Goal: Transaction & Acquisition: Purchase product/service

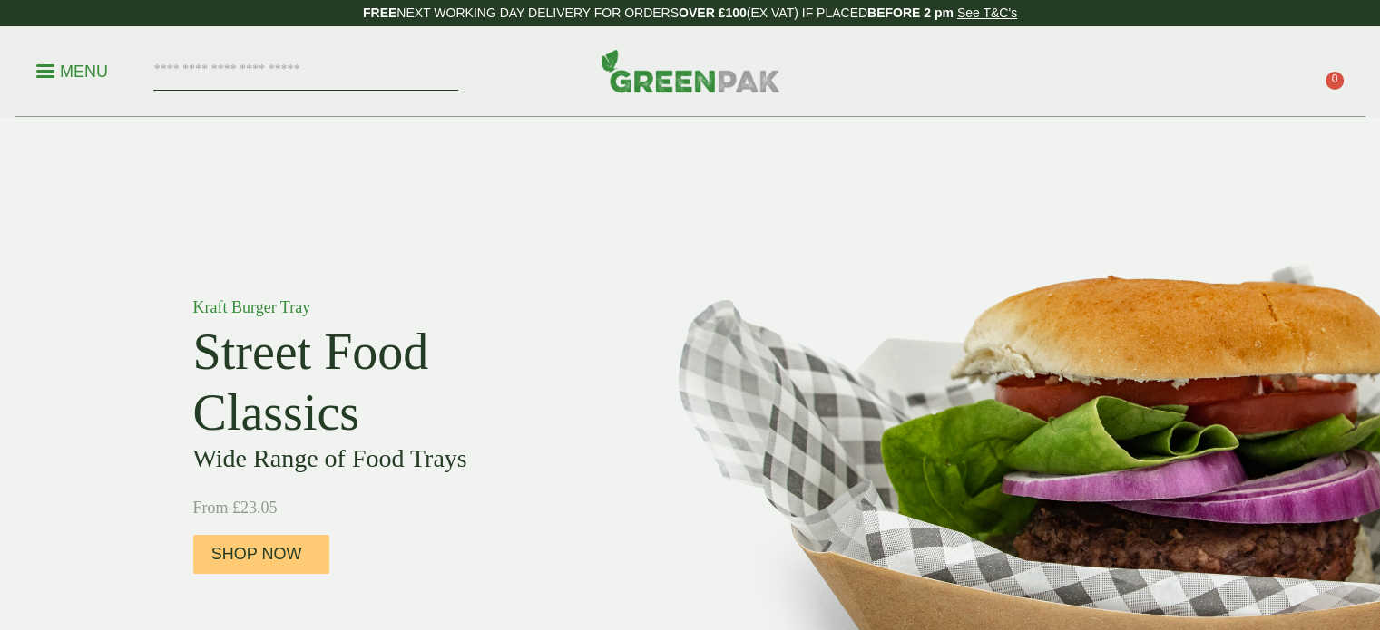
click at [281, 62] on input "search" at bounding box center [305, 72] width 305 height 38
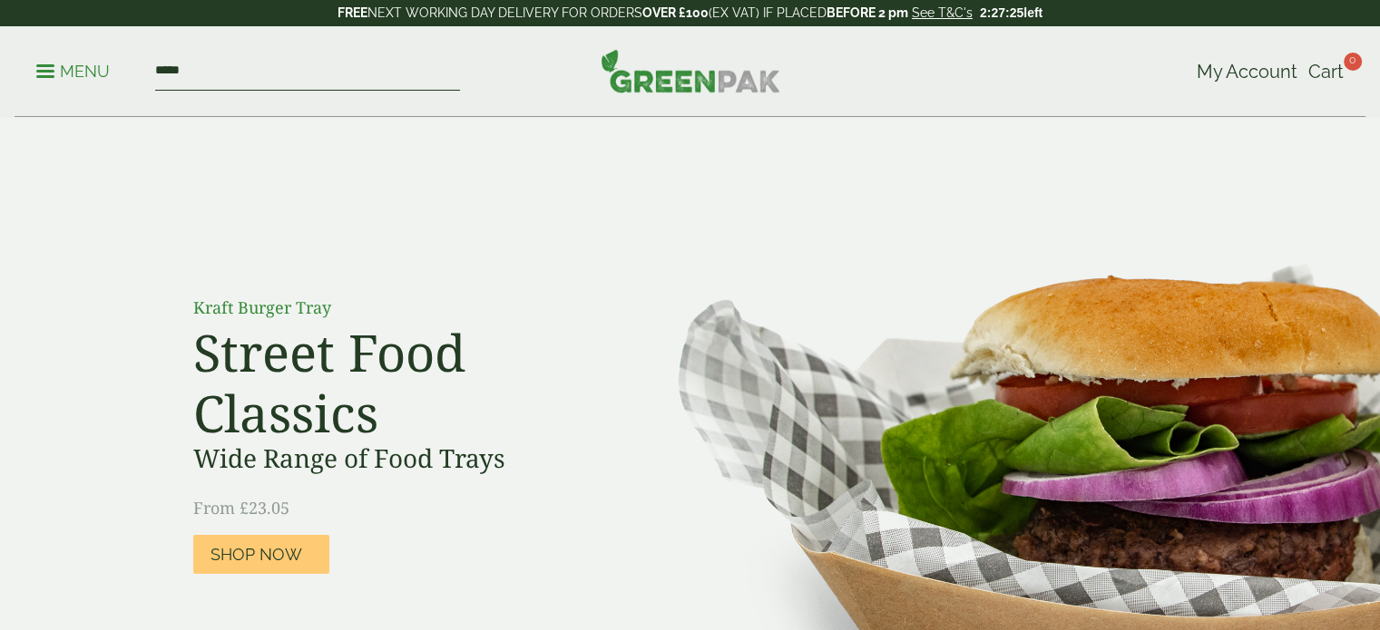
type input "*****"
click at [150, 72] on button at bounding box center [150, 72] width 0 height 0
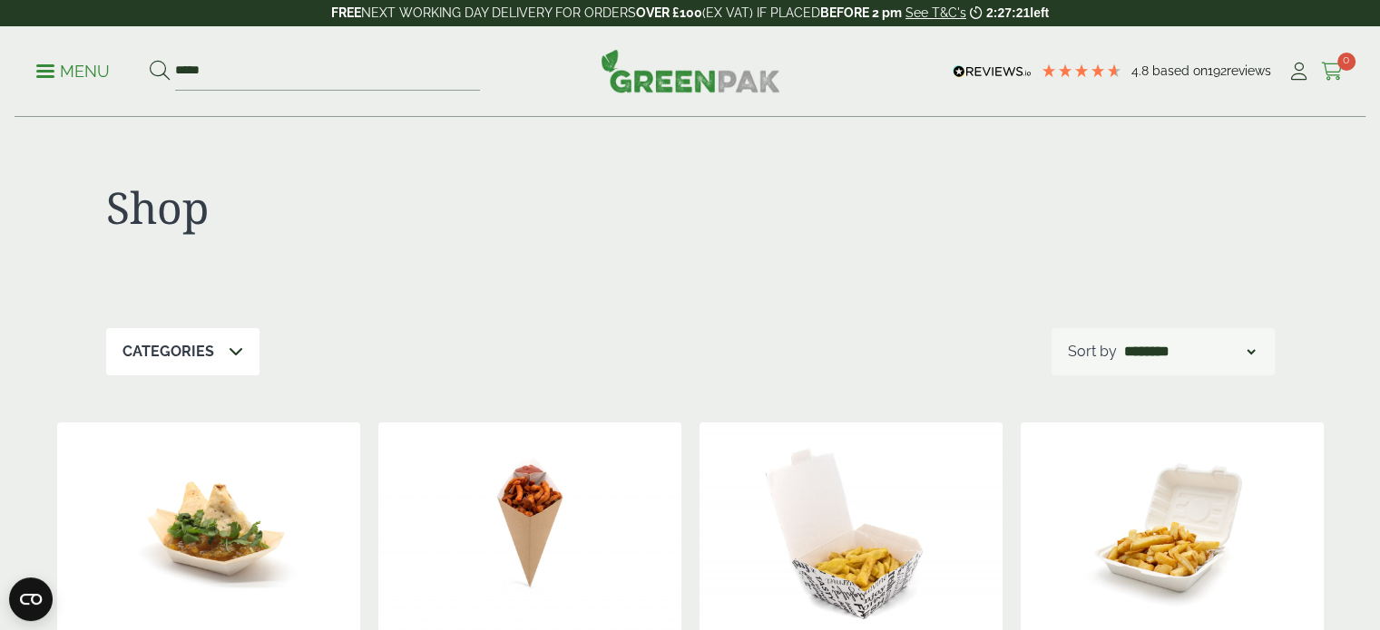
click at [1332, 73] on icon at bounding box center [1332, 72] width 23 height 18
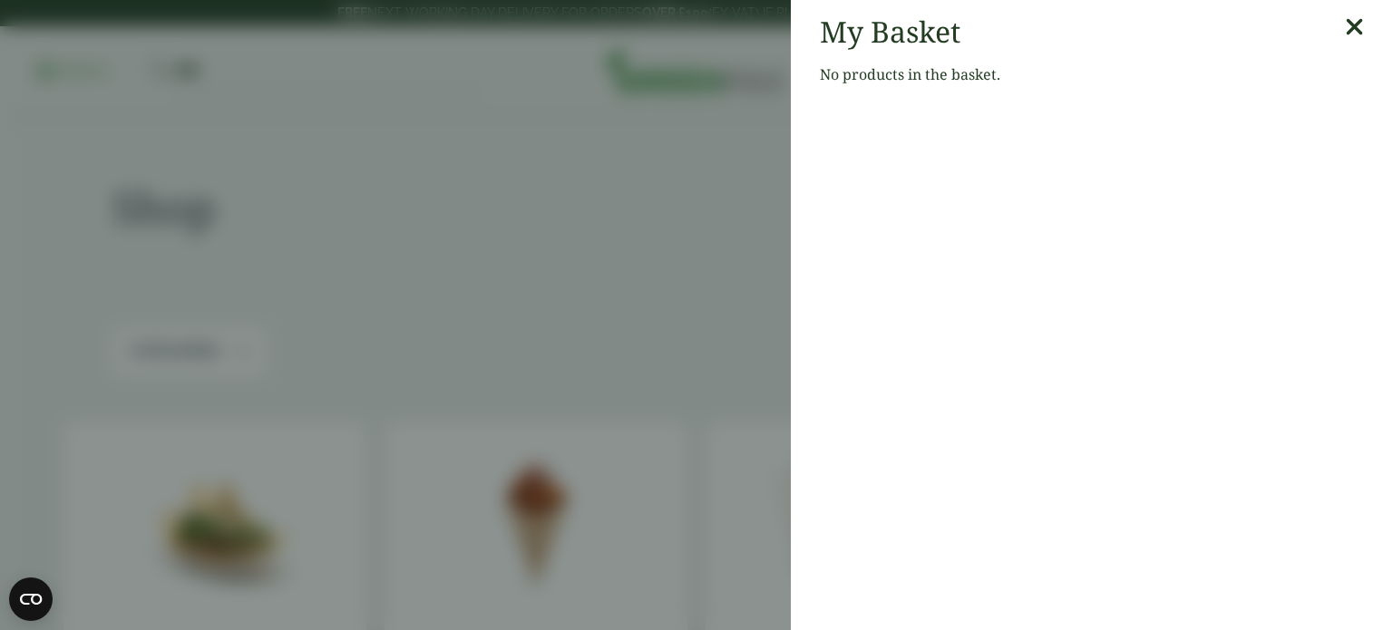
click at [1352, 32] on div "My Basket No products in the basket." at bounding box center [1092, 57] width 602 height 114
click at [1345, 29] on icon at bounding box center [1354, 27] width 19 height 25
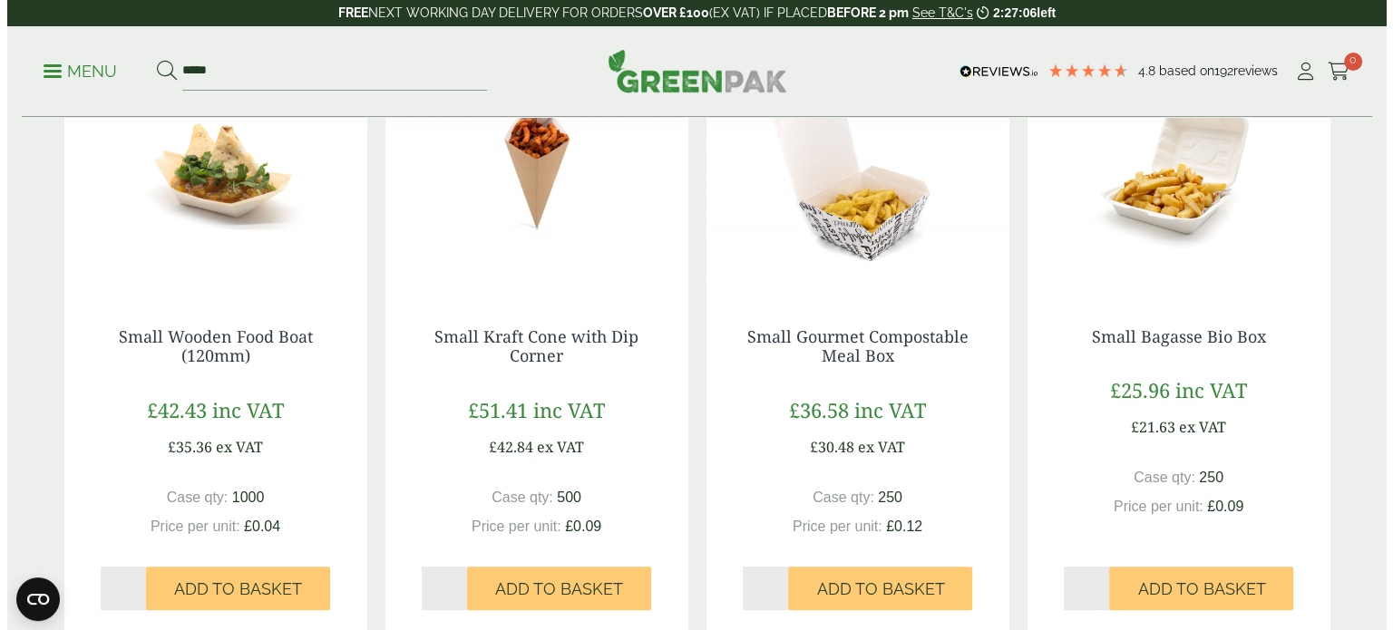
scroll to position [359, 0]
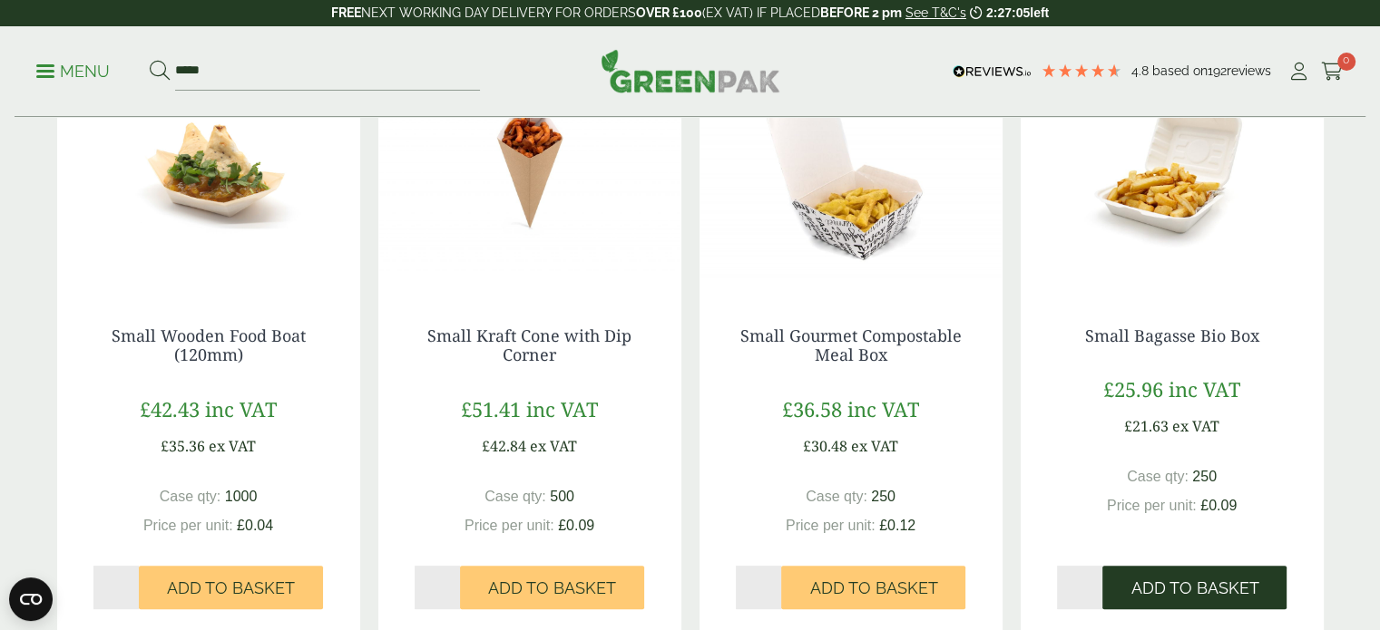
click at [1187, 594] on span "Add to Basket" at bounding box center [1194, 589] width 128 height 20
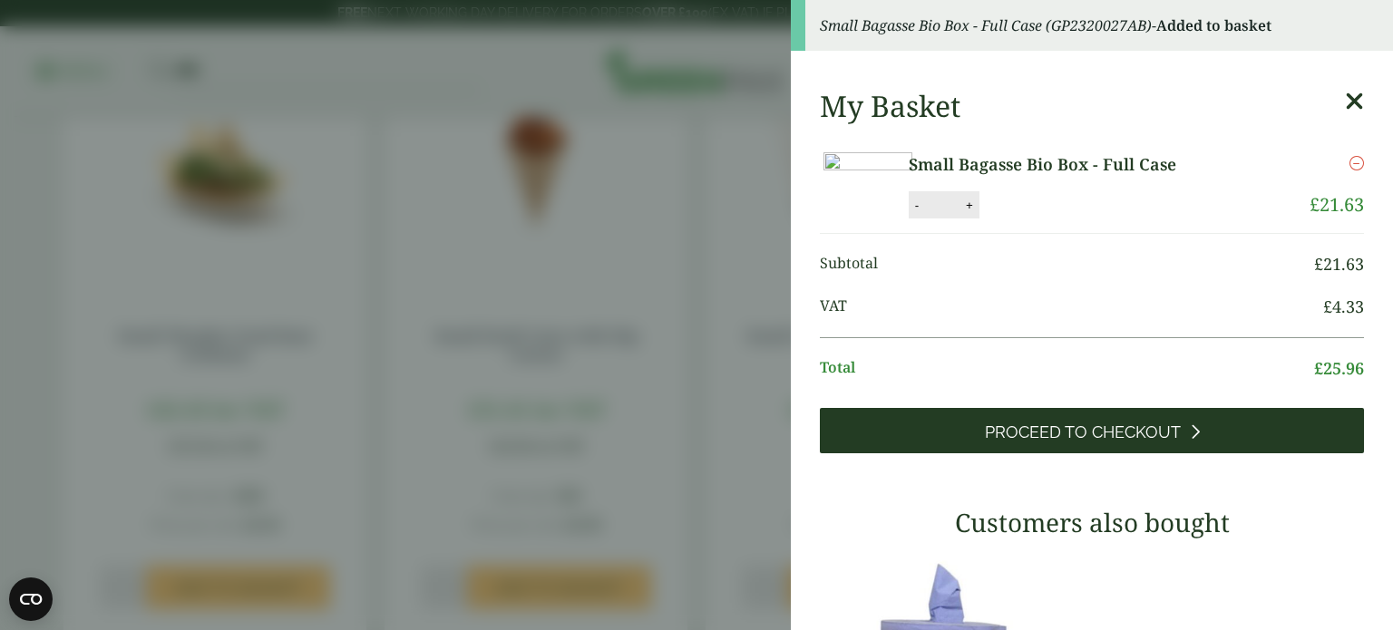
click at [1092, 451] on link "Proceed to Checkout" at bounding box center [1092, 430] width 544 height 45
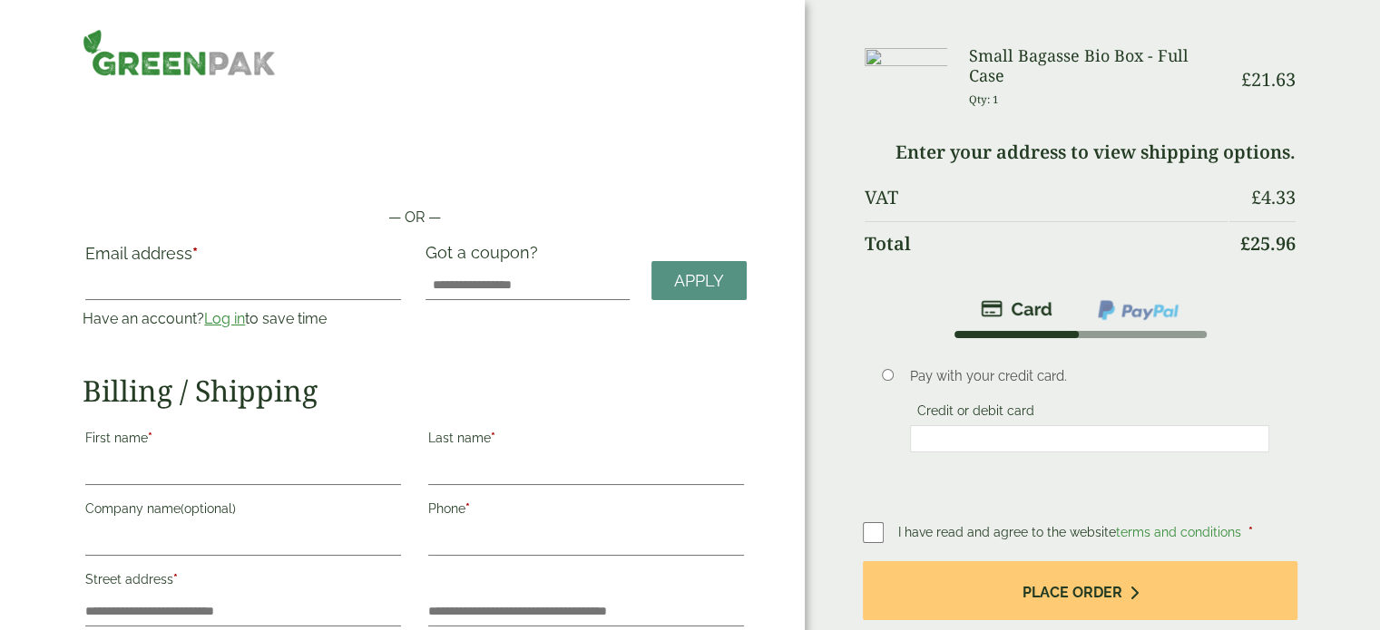
click at [231, 316] on link "Log in" at bounding box center [224, 318] width 41 height 17
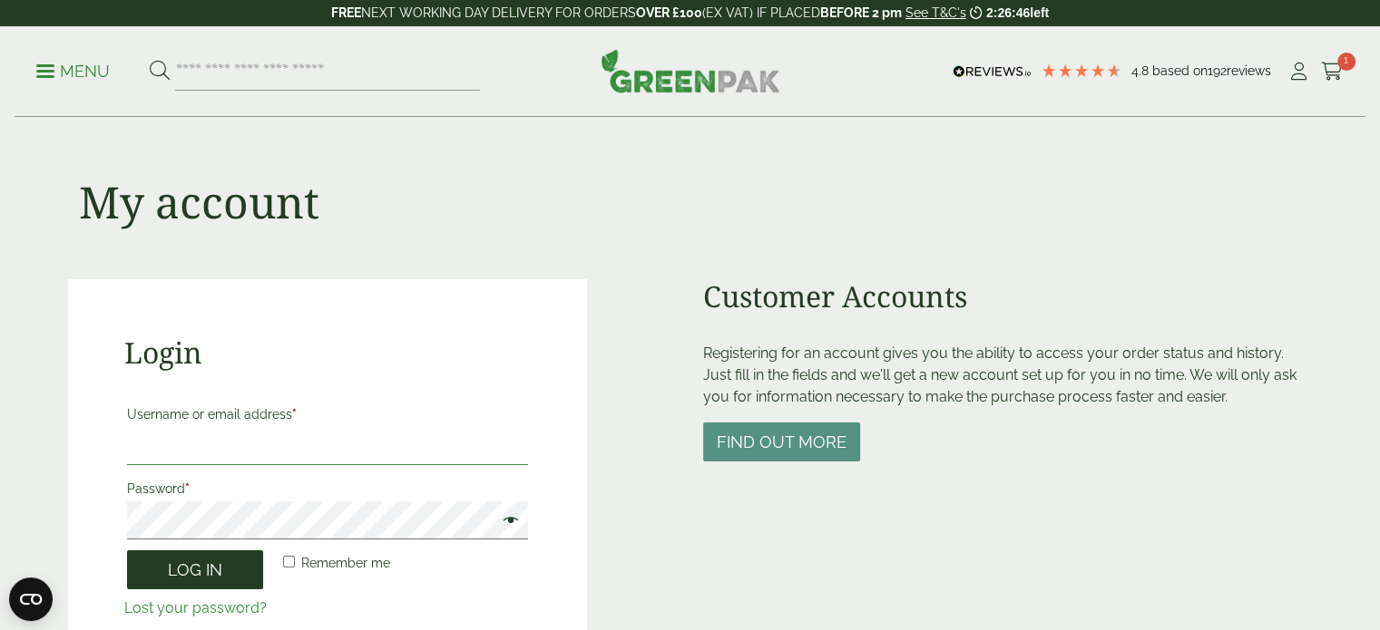
type input "**********"
click at [222, 575] on button "Log in" at bounding box center [195, 570] width 136 height 39
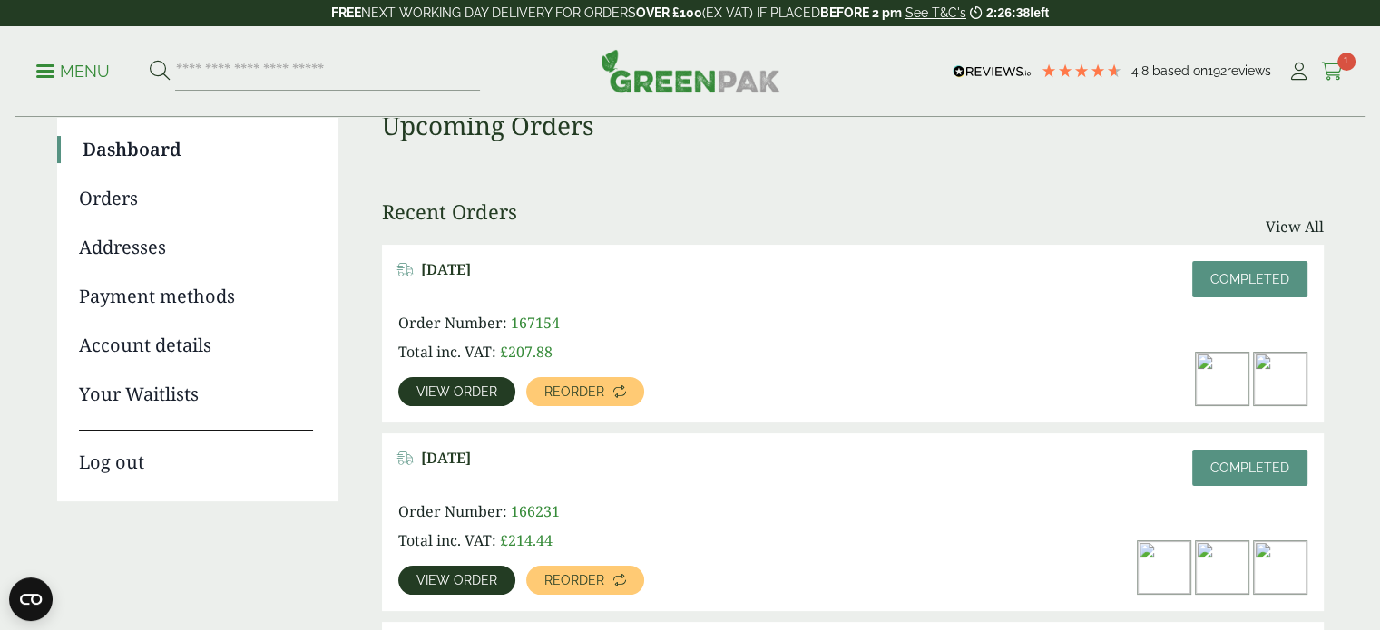
click at [1332, 73] on icon at bounding box center [1332, 72] width 23 height 18
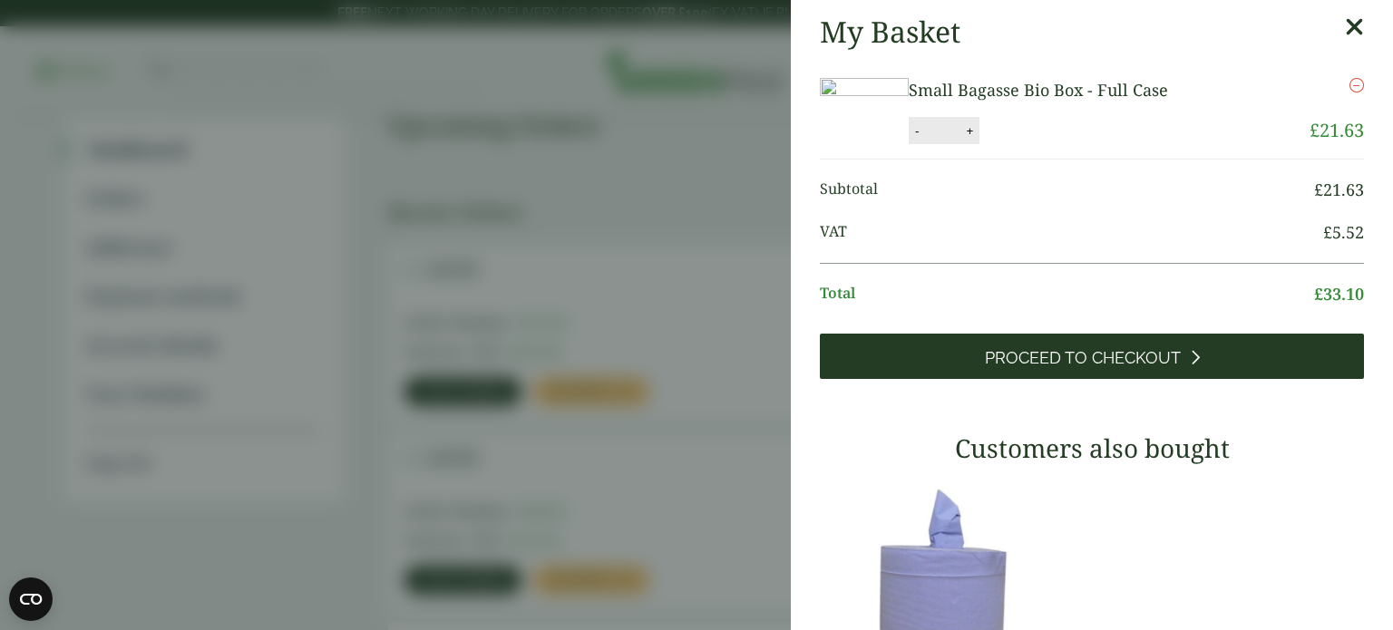
click at [1126, 368] on span "Proceed to Checkout" at bounding box center [1083, 358] width 196 height 20
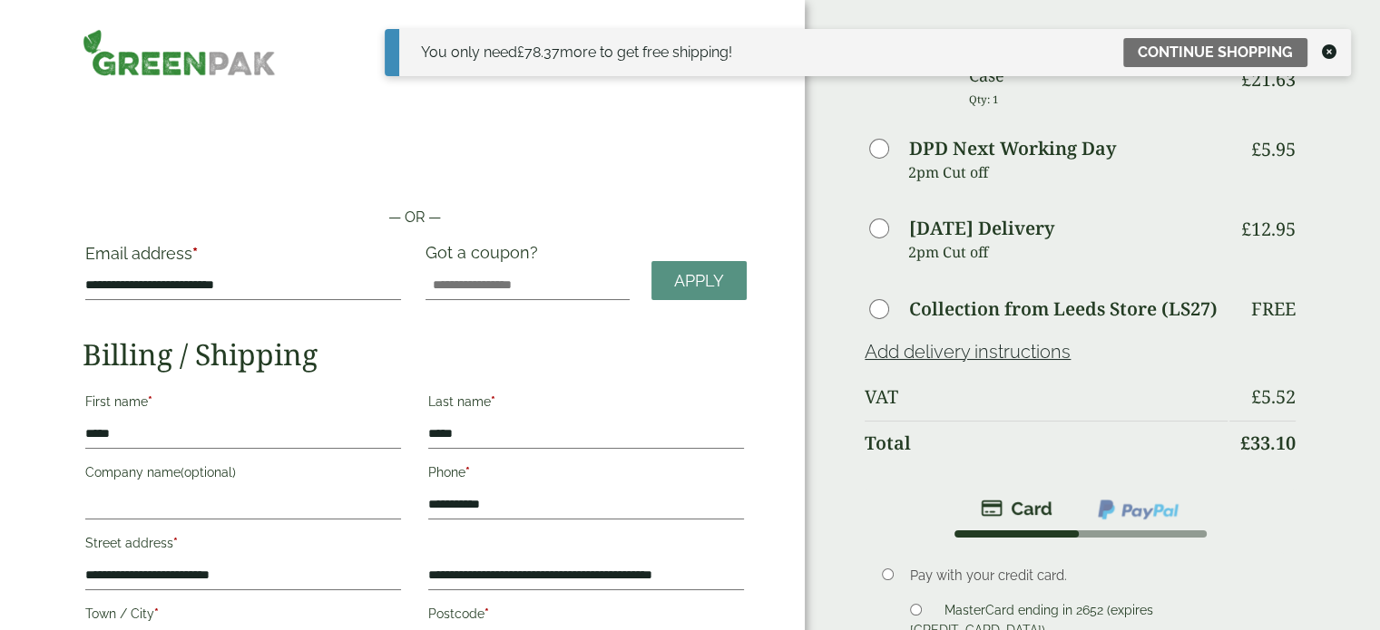
click at [1329, 53] on icon at bounding box center [1329, 51] width 15 height 15
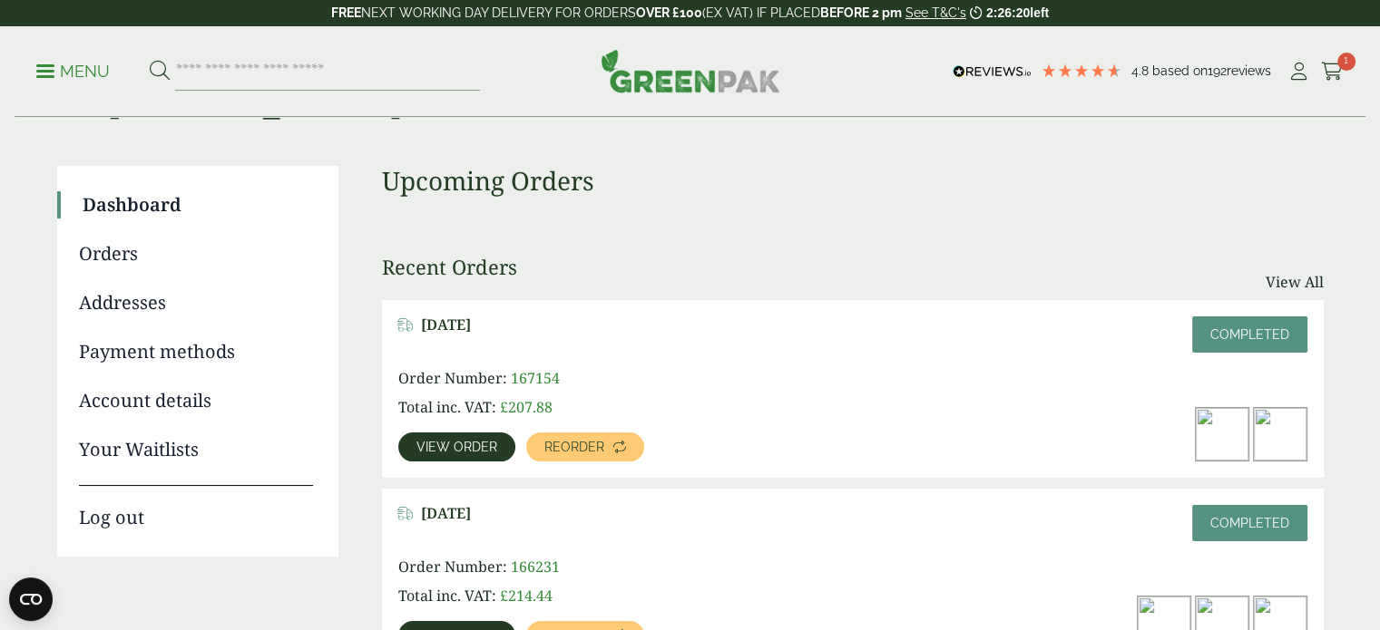
click at [456, 455] on link "View order" at bounding box center [456, 447] width 117 height 29
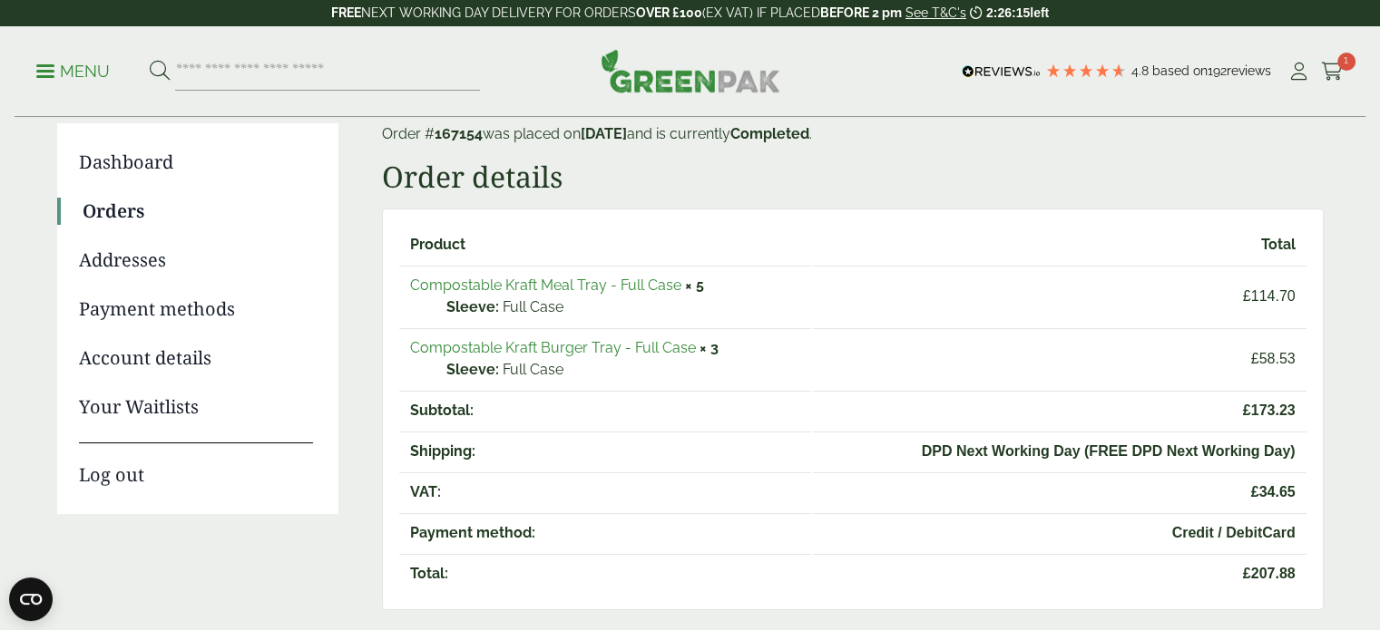
click at [620, 339] on link "Compostable Kraft Burger Tray - Full Case" at bounding box center [553, 347] width 286 height 17
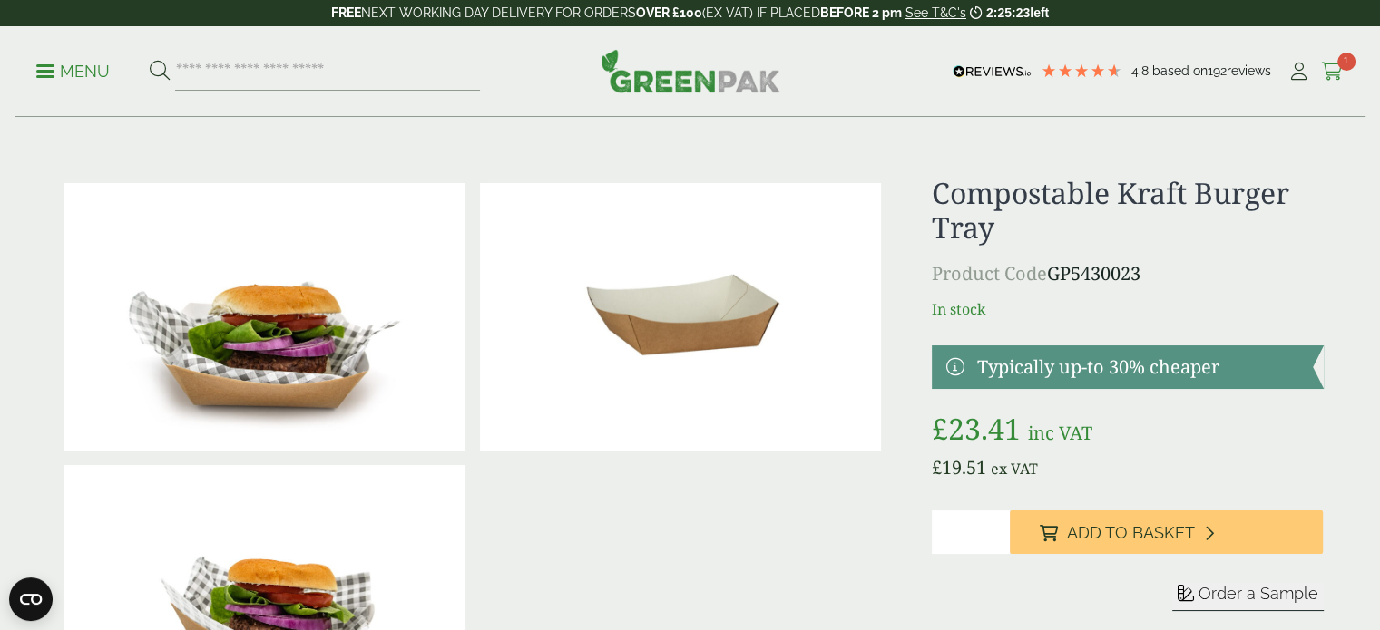
click at [1331, 73] on icon at bounding box center [1332, 72] width 23 height 18
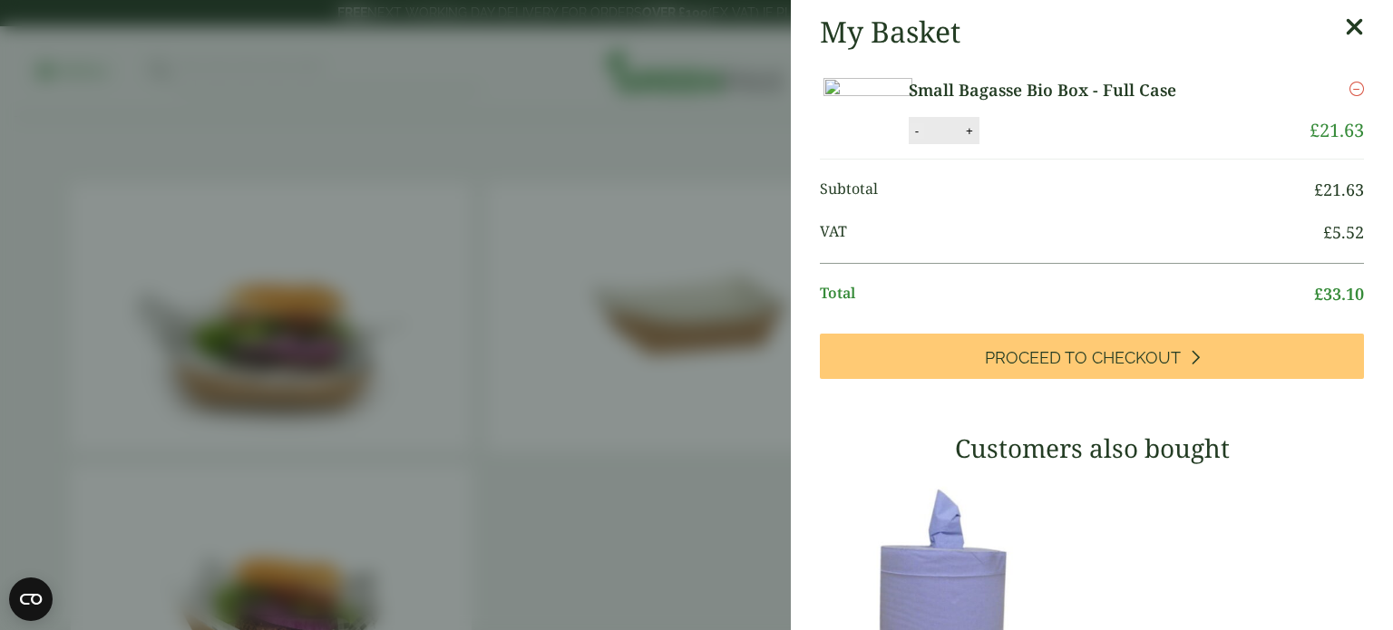
click at [924, 139] on button "-" at bounding box center [917, 130] width 15 height 15
click at [1074, 145] on button "Update" at bounding box center [1028, 131] width 91 height 27
type input "*"
click at [1350, 84] on icon "Remove this item" at bounding box center [1357, 89] width 15 height 15
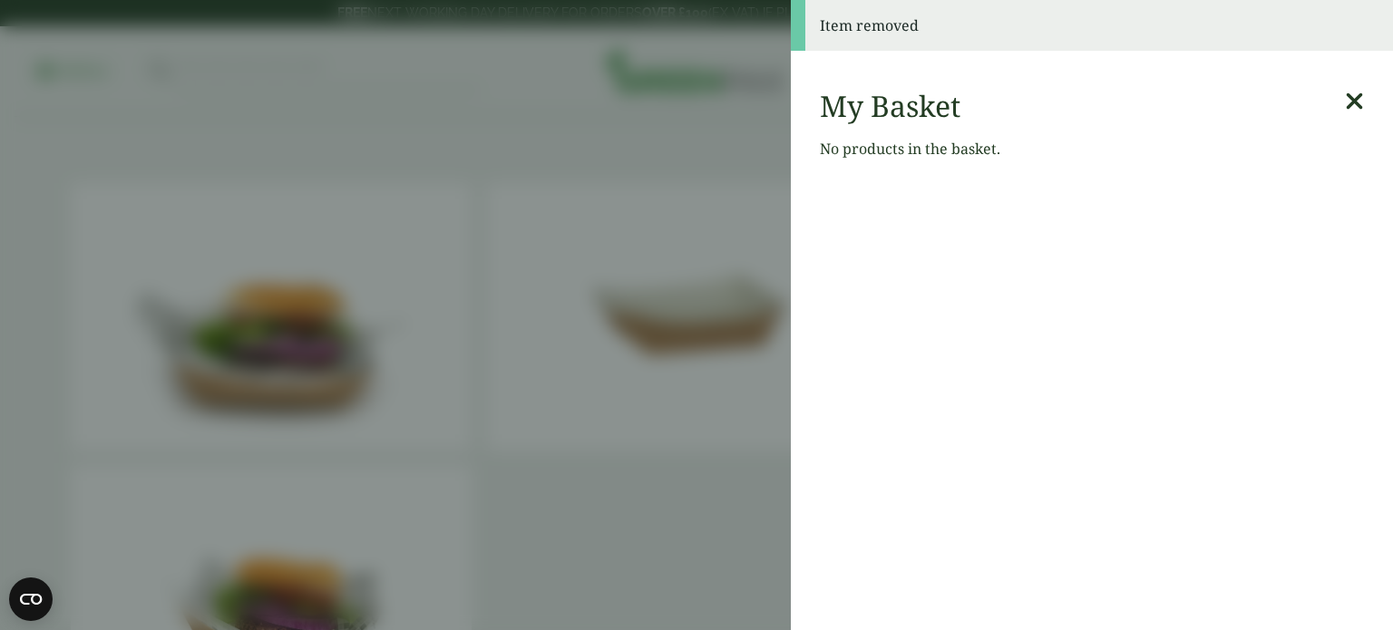
click at [1345, 98] on icon at bounding box center [1354, 101] width 19 height 25
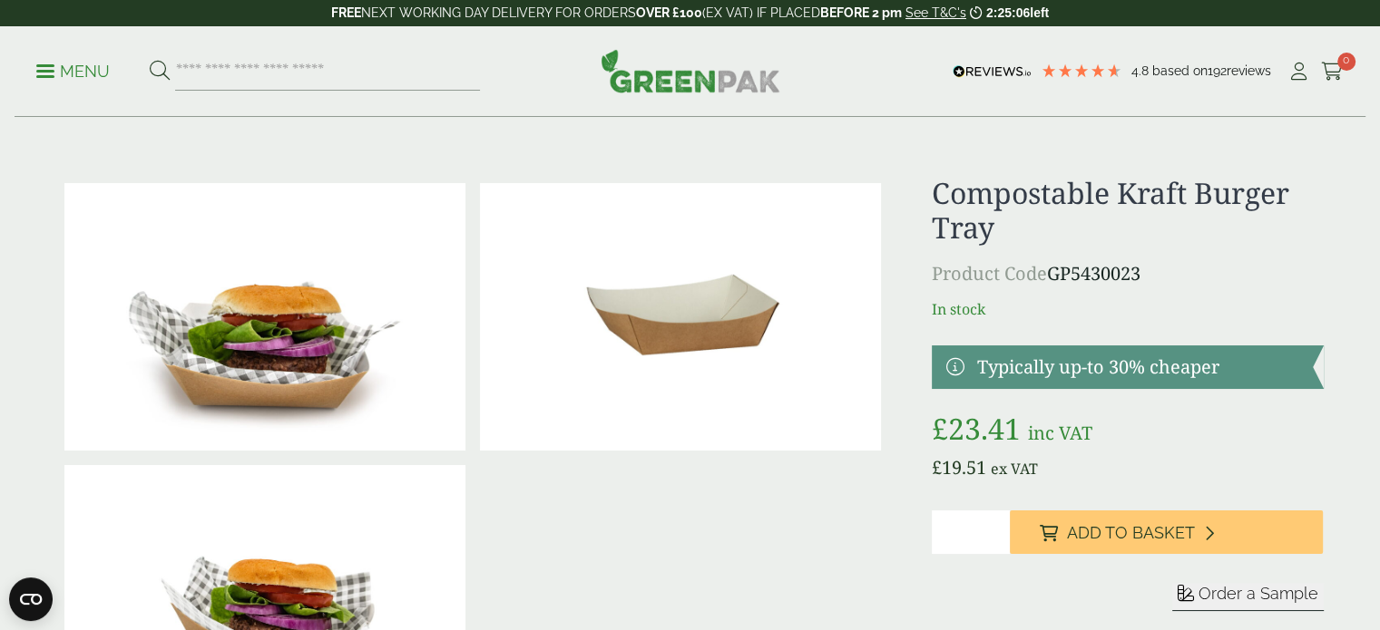
click at [998, 529] on input "*" at bounding box center [971, 533] width 78 height 44
type input "*"
click at [998, 529] on input "*" at bounding box center [971, 533] width 78 height 44
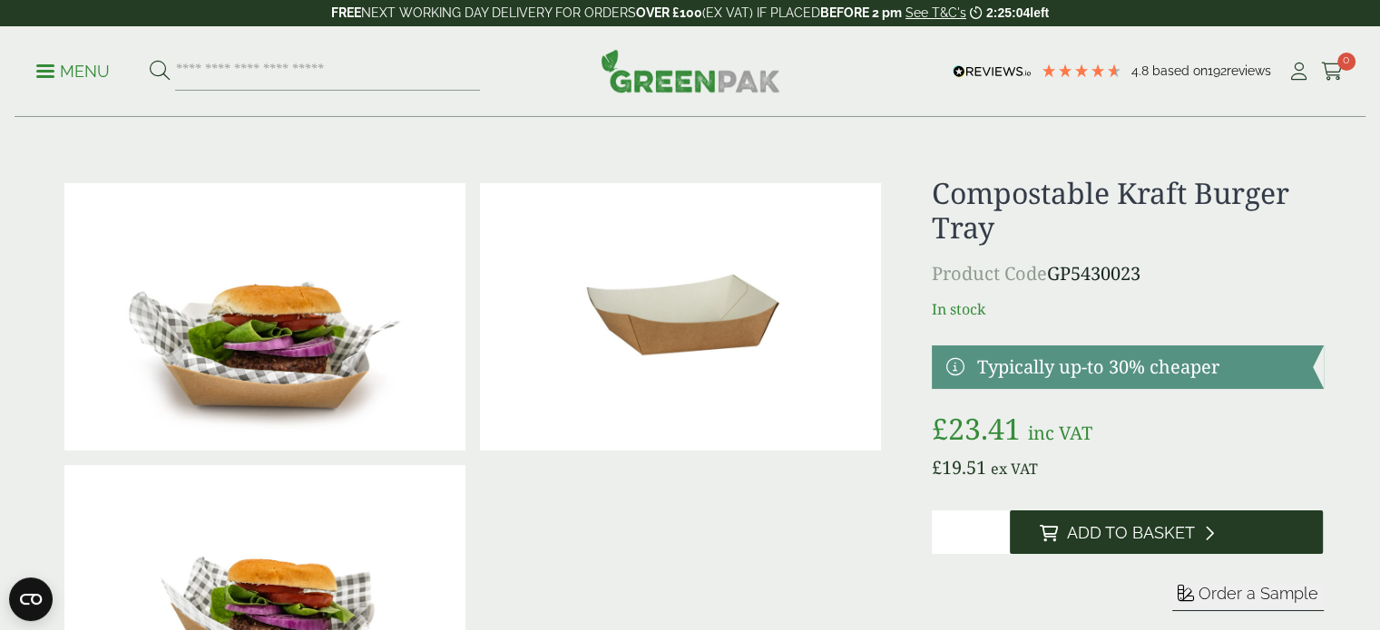
click at [1100, 536] on span "Add to Basket" at bounding box center [1130, 533] width 128 height 20
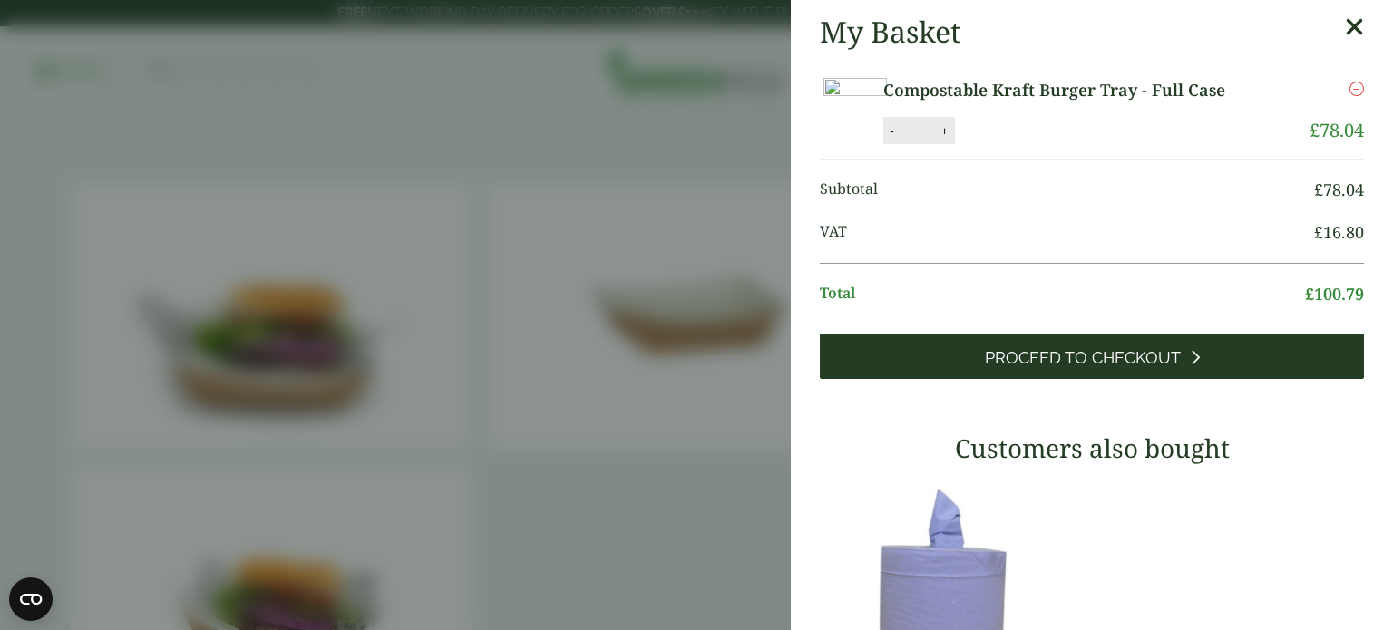
click at [1136, 368] on span "Proceed to Checkout" at bounding box center [1083, 358] width 196 height 20
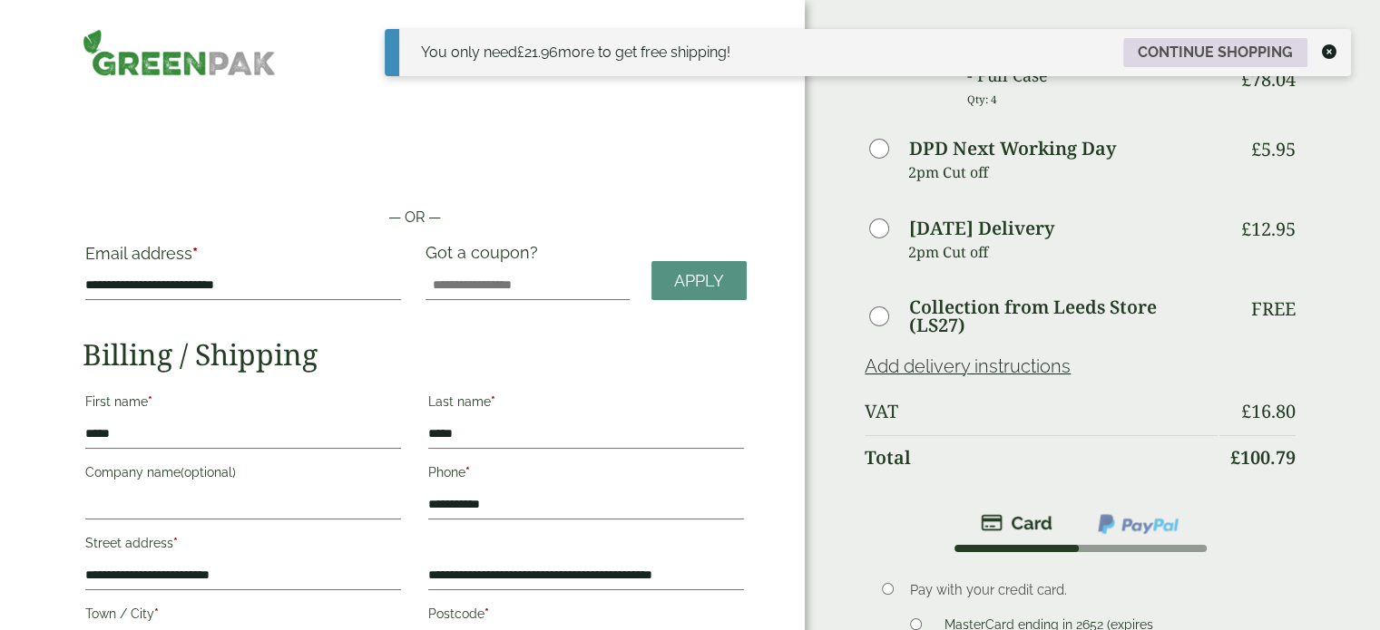
click at [1219, 42] on link "Continue shopping" at bounding box center [1215, 52] width 184 height 29
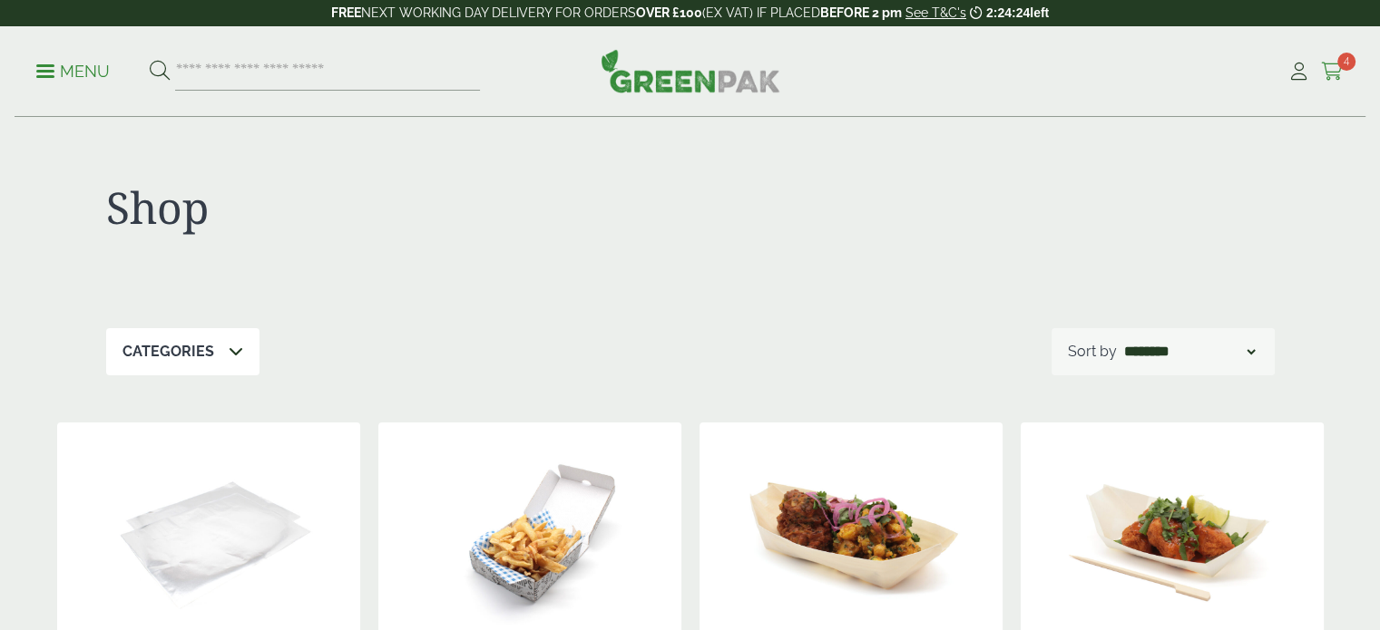
click at [1336, 72] on icon at bounding box center [1332, 72] width 23 height 18
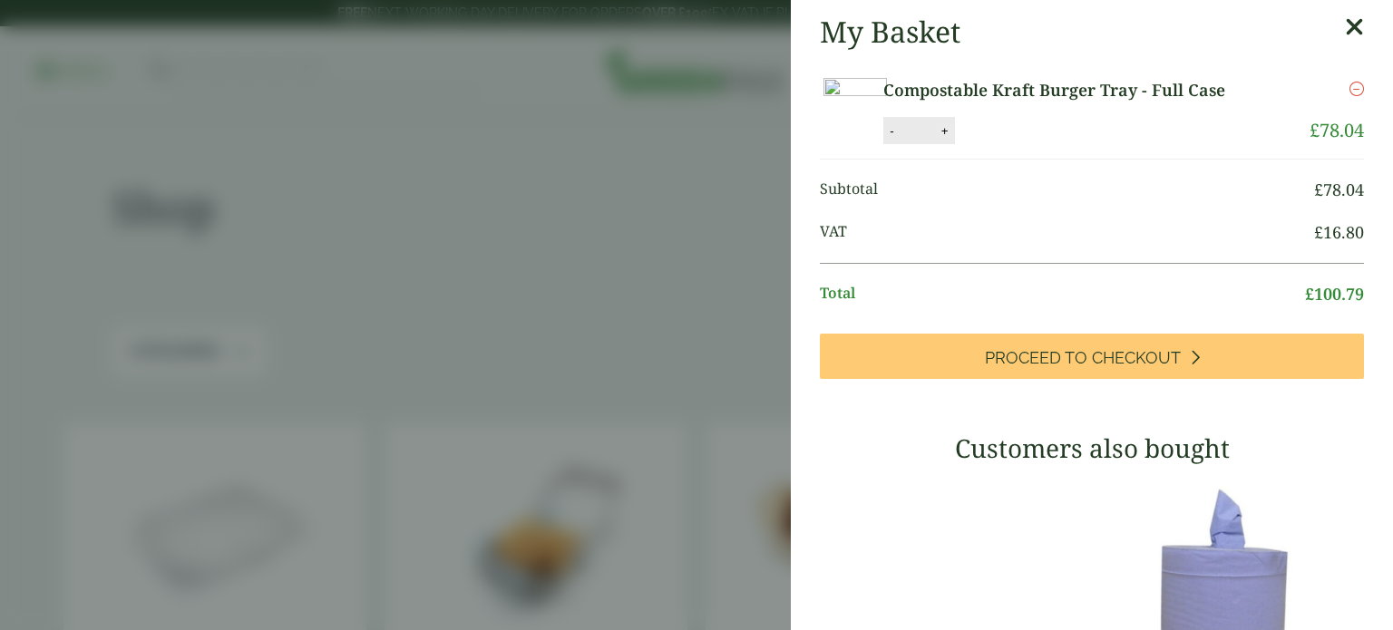
click at [954, 139] on button "+" at bounding box center [945, 130] width 18 height 15
type input "*"
click at [1050, 145] on button "Update" at bounding box center [1004, 131] width 91 height 27
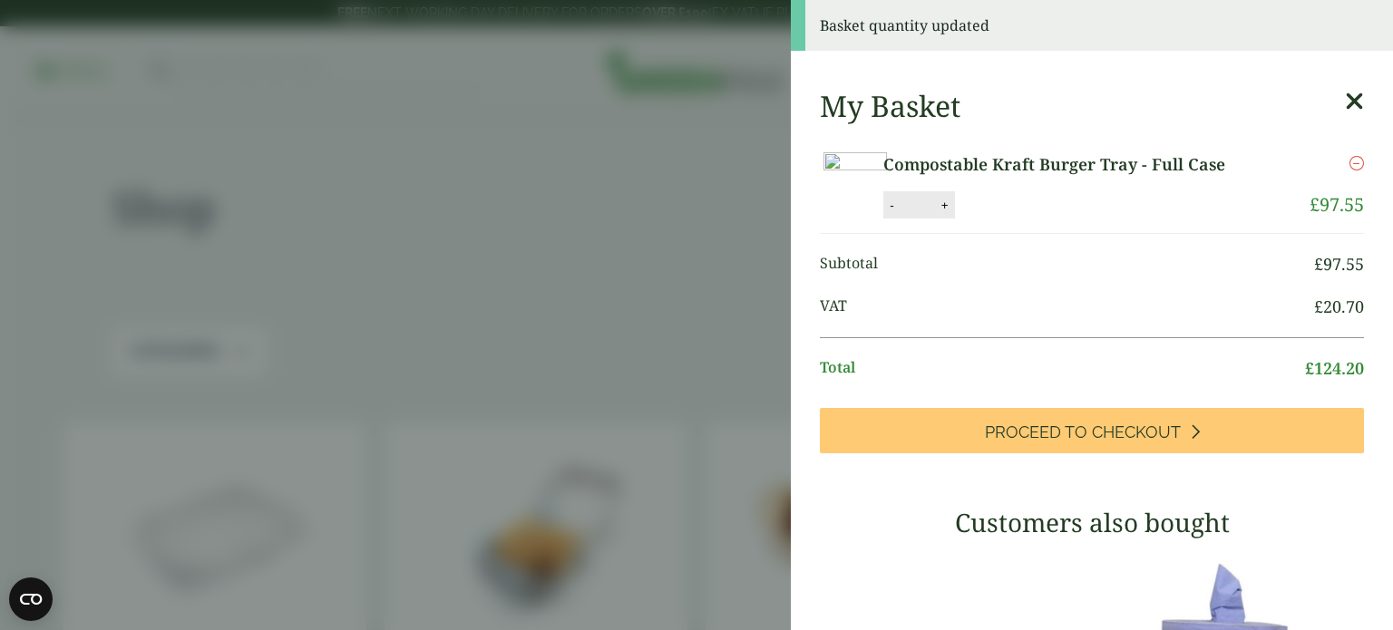
click at [537, 200] on aside "Basket quantity updated My Basket Compostable Kraft Burger Tray - Full Case Com…" at bounding box center [696, 315] width 1393 height 630
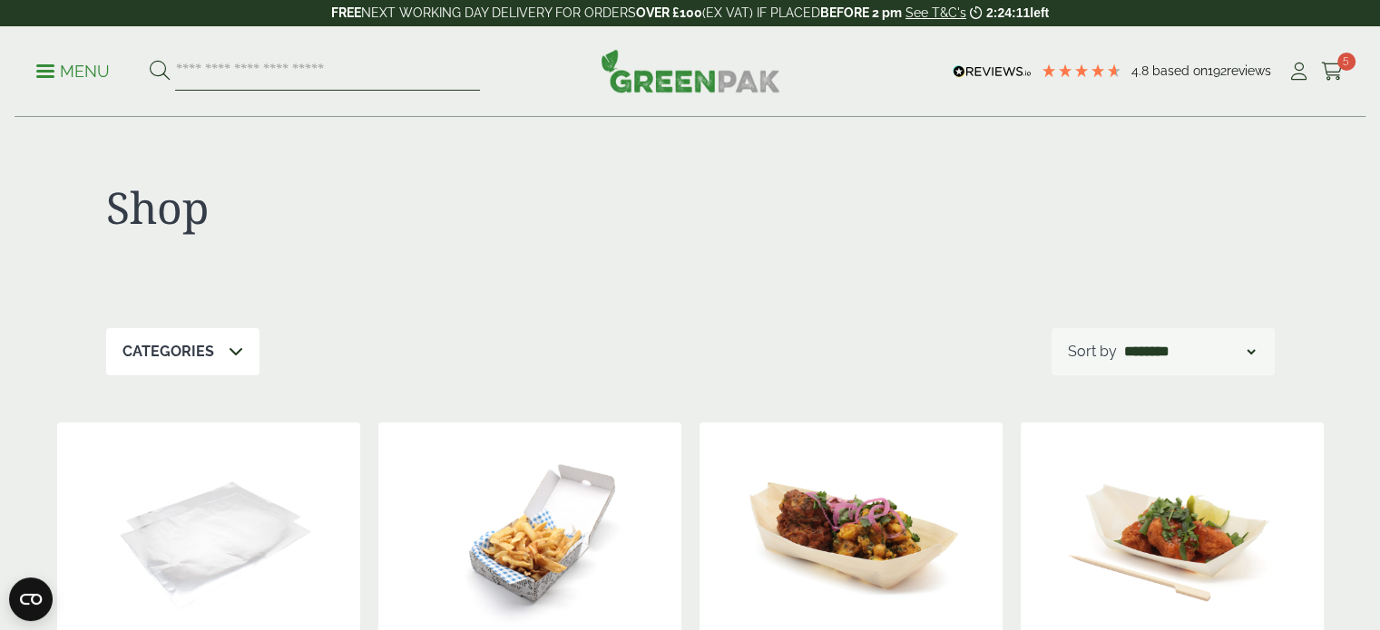
click at [350, 64] on input "search" at bounding box center [327, 72] width 305 height 38
type input "****"
click at [150, 60] on button at bounding box center [160, 72] width 20 height 24
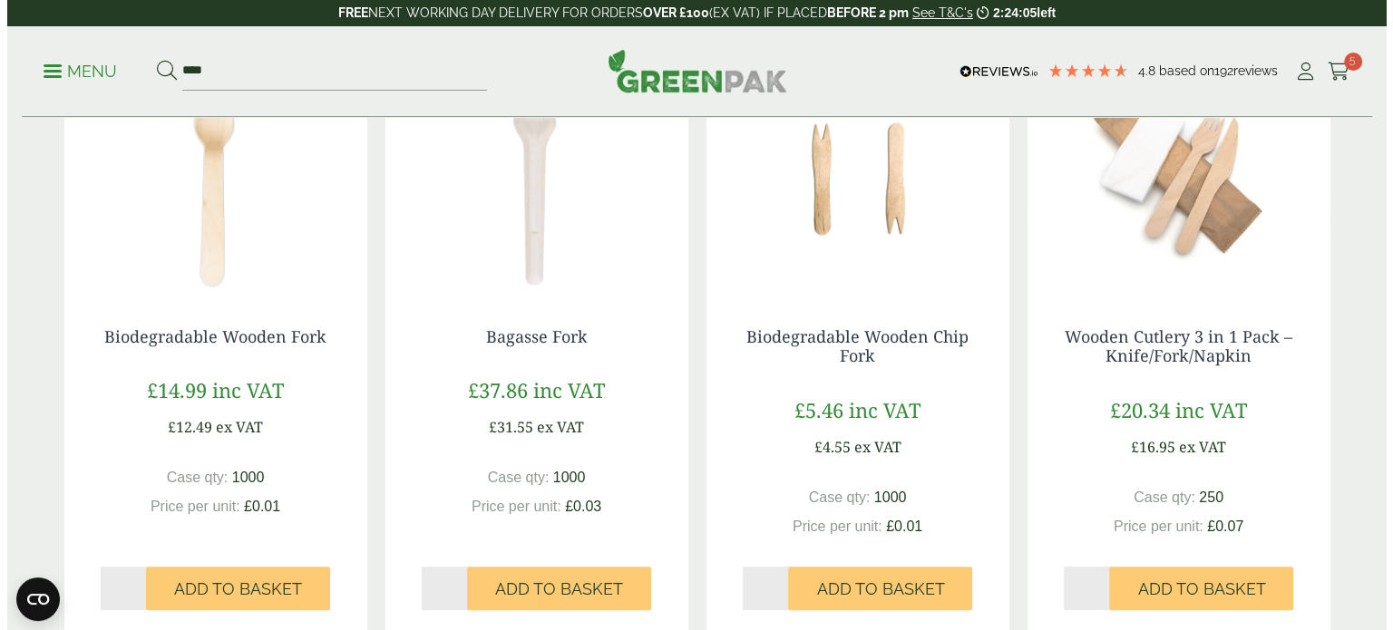
scroll to position [403, 0]
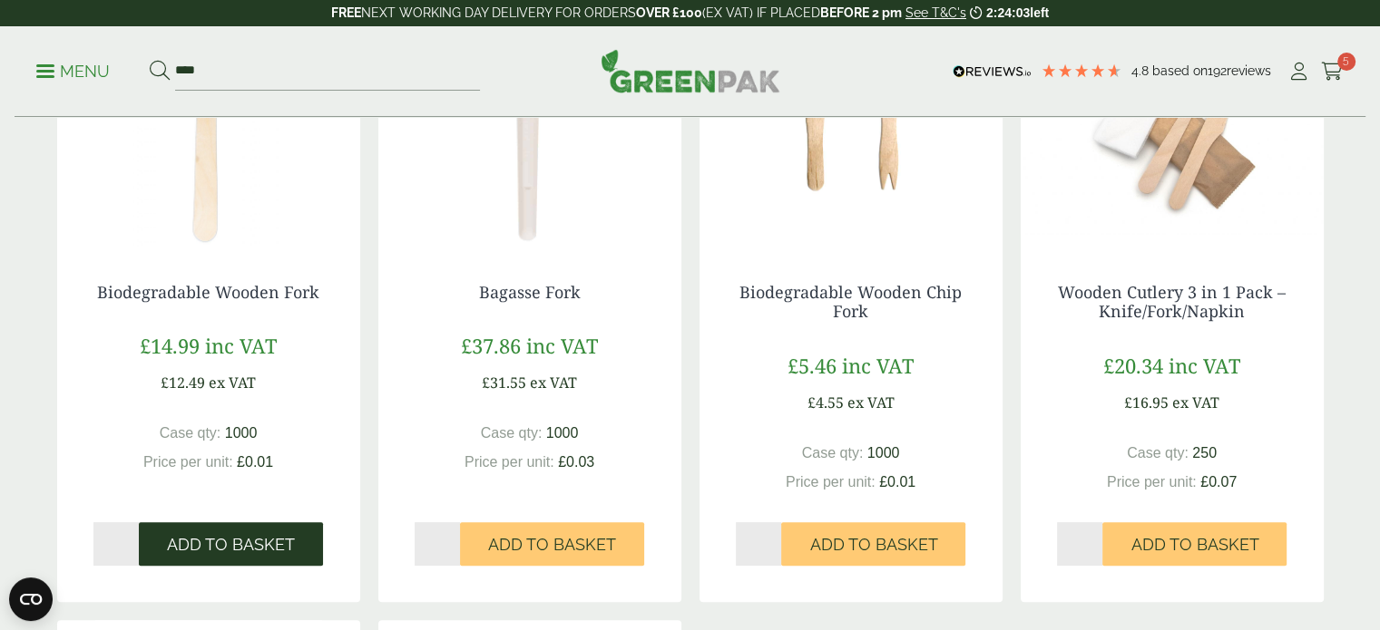
click at [219, 556] on button "Add to Basket" at bounding box center [231, 544] width 184 height 44
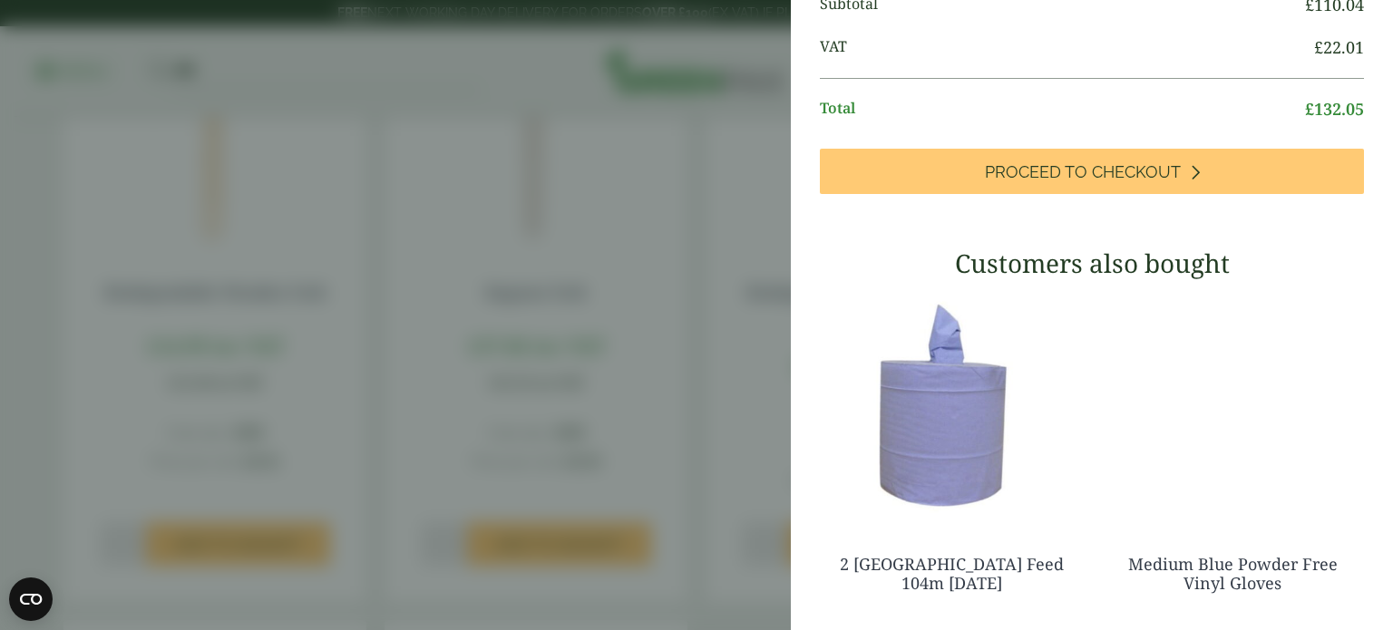
scroll to position [307, 0]
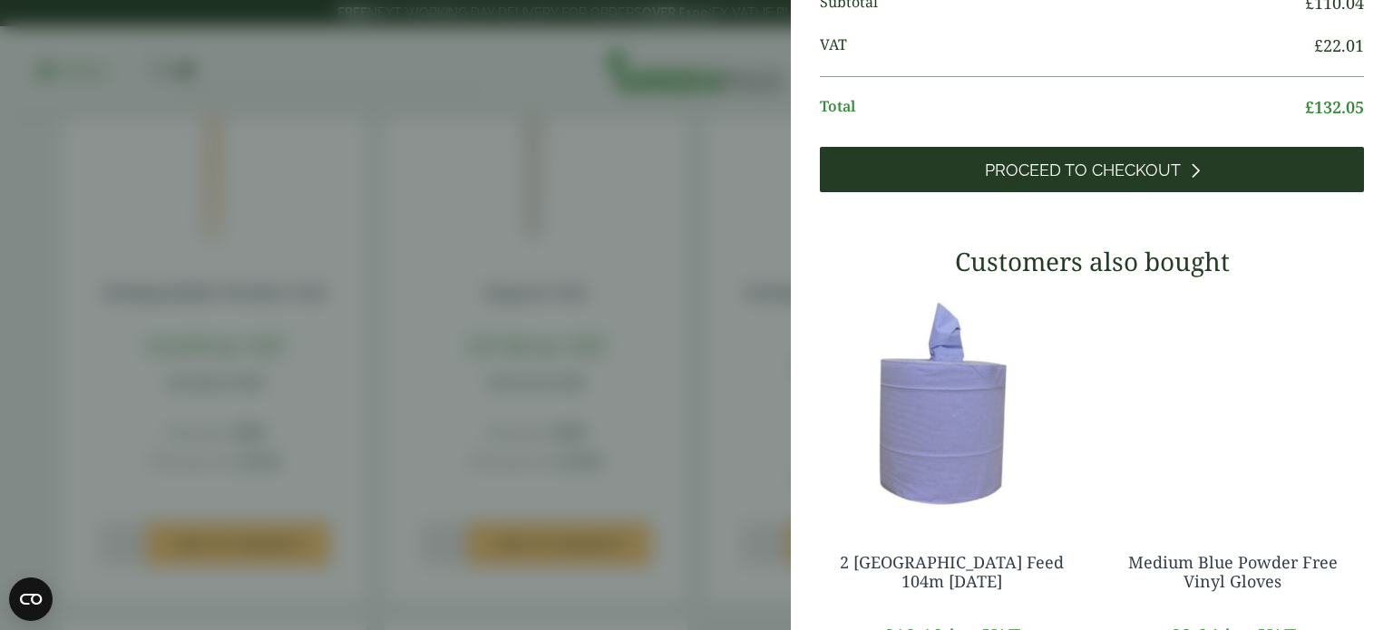
click at [1150, 181] on span "Proceed to Checkout" at bounding box center [1083, 171] width 196 height 20
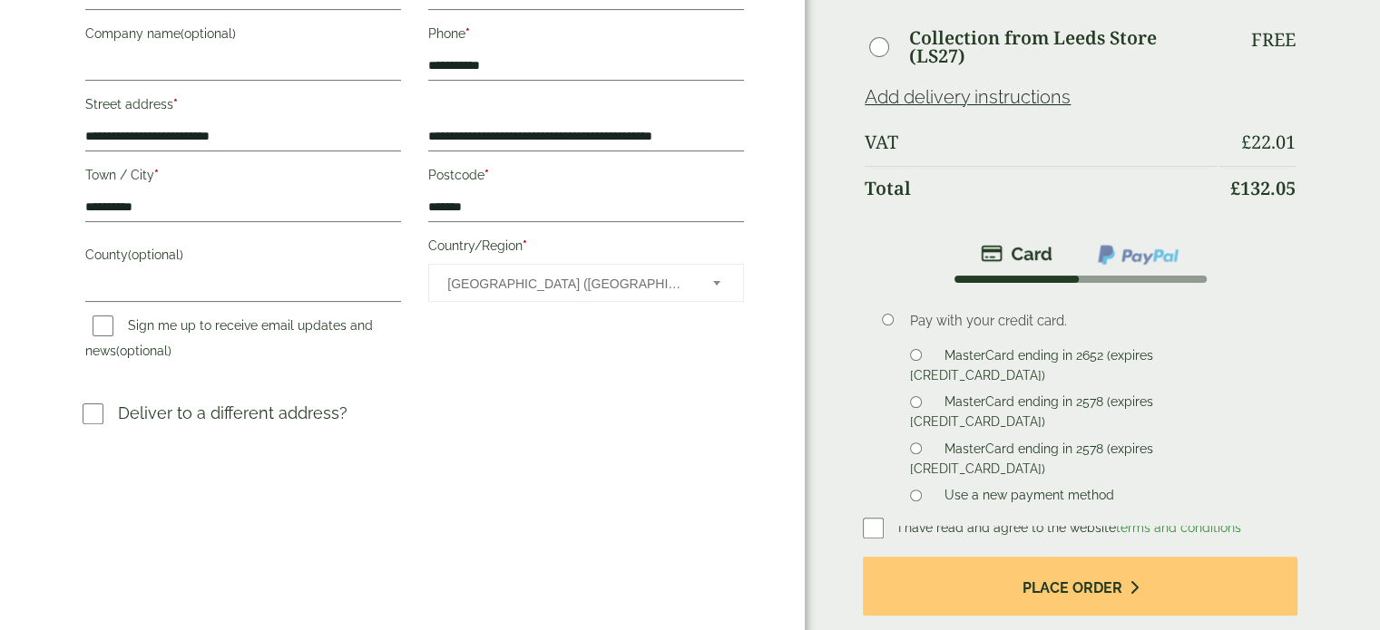
scroll to position [441, 0]
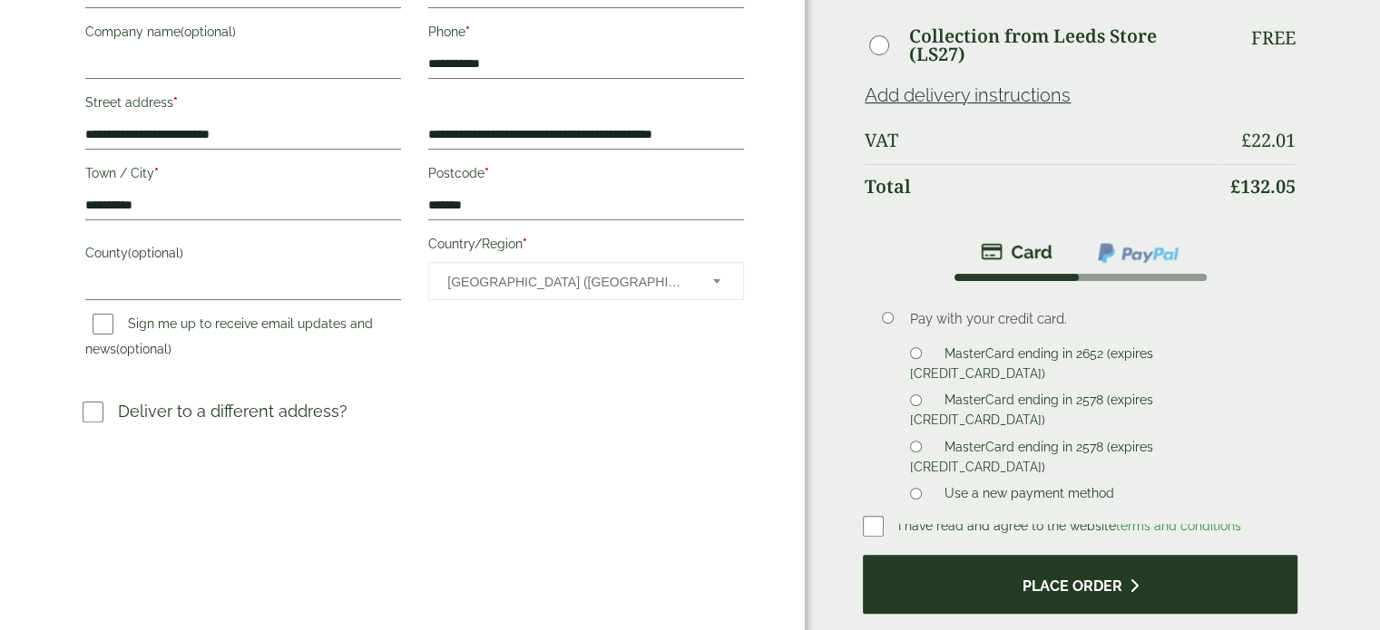
click at [962, 564] on button "Place order" at bounding box center [1080, 584] width 435 height 59
